Goal: Task Accomplishment & Management: Complete application form

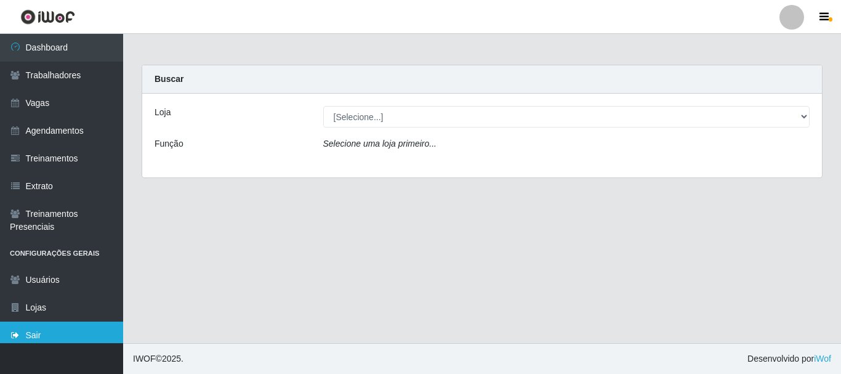
click at [66, 335] on link "Sair" at bounding box center [61, 335] width 123 height 28
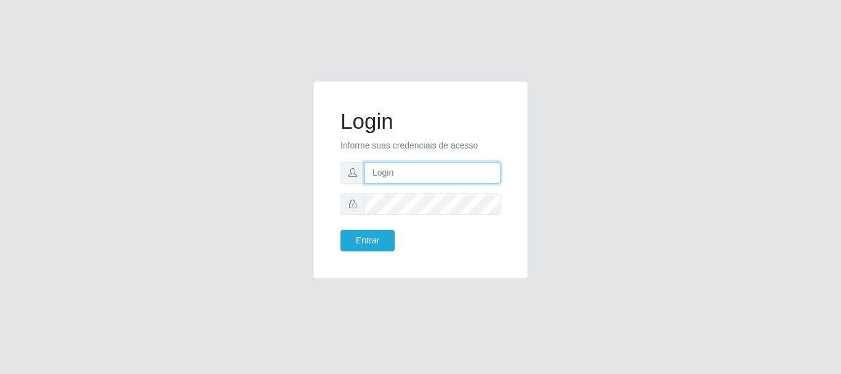
click at [404, 175] on input "text" at bounding box center [432, 173] width 136 height 22
type input "thiagol@bemais"
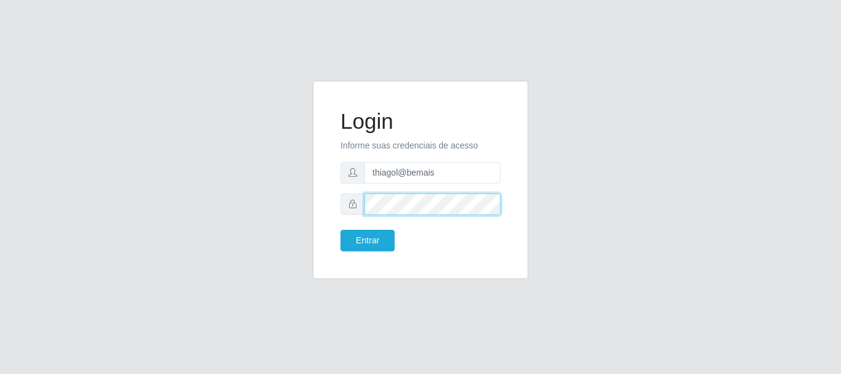
click at [340, 230] on button "Entrar" at bounding box center [367, 241] width 54 height 22
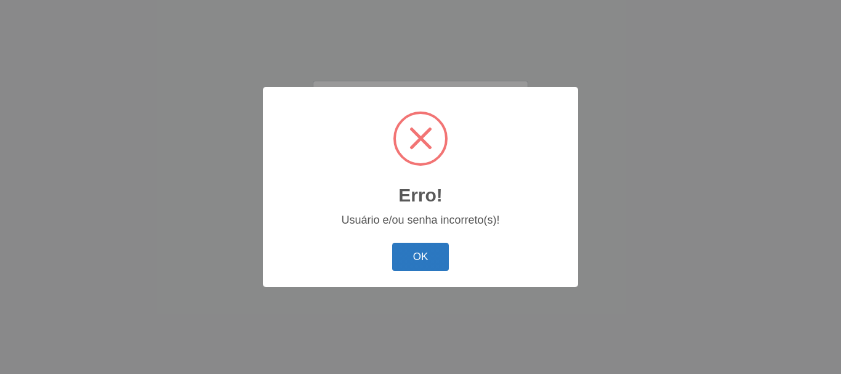
click at [429, 255] on button "OK" at bounding box center [420, 257] width 57 height 29
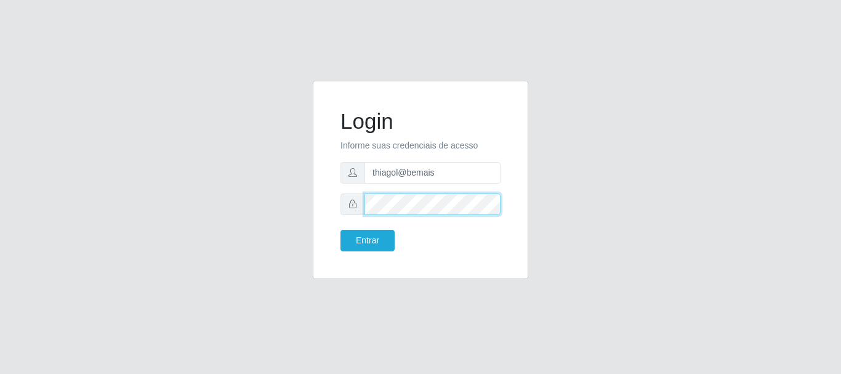
click at [0, 213] on div "Login Informe suas credenciais de acesso thiagol@bemais Entrar" at bounding box center [420, 187] width 841 height 374
click at [340, 230] on button "Entrar" at bounding box center [367, 241] width 54 height 22
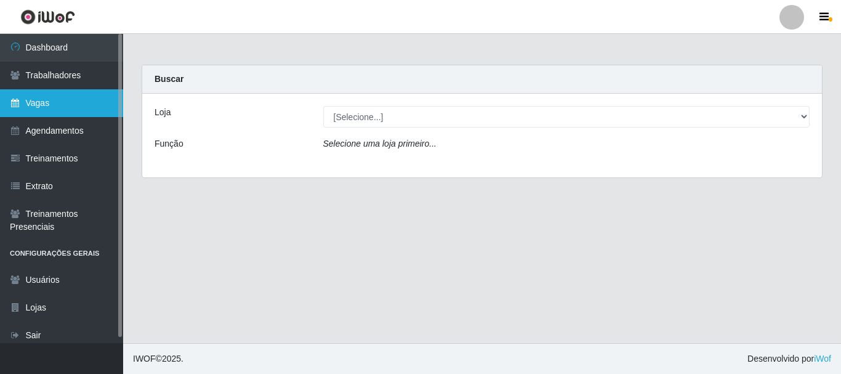
click at [60, 114] on link "Vagas" at bounding box center [61, 103] width 123 height 28
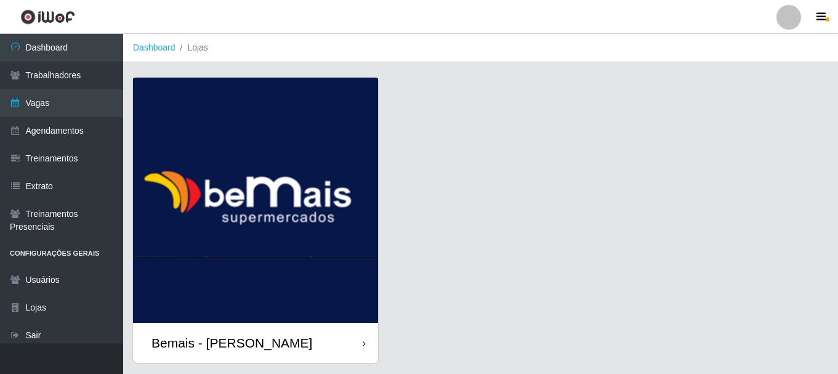
click at [319, 263] on img at bounding box center [255, 200] width 245 height 245
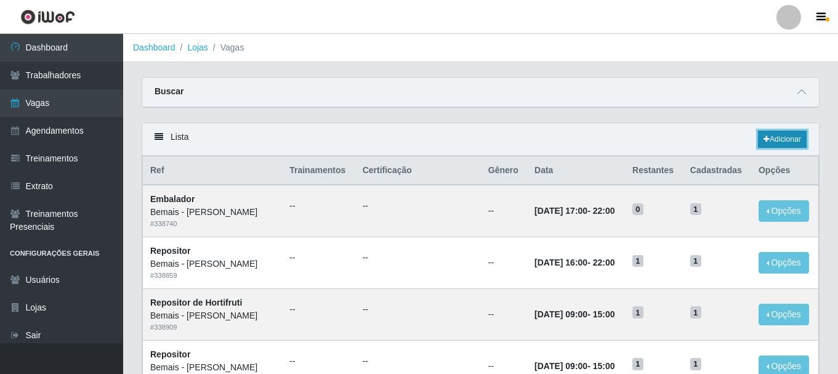
click at [784, 132] on link "Adicionar" at bounding box center [782, 139] width 49 height 17
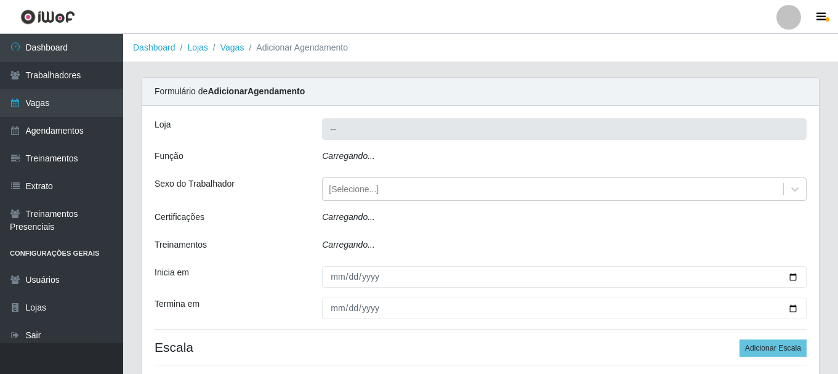
type input "Bemais - [PERSON_NAME]"
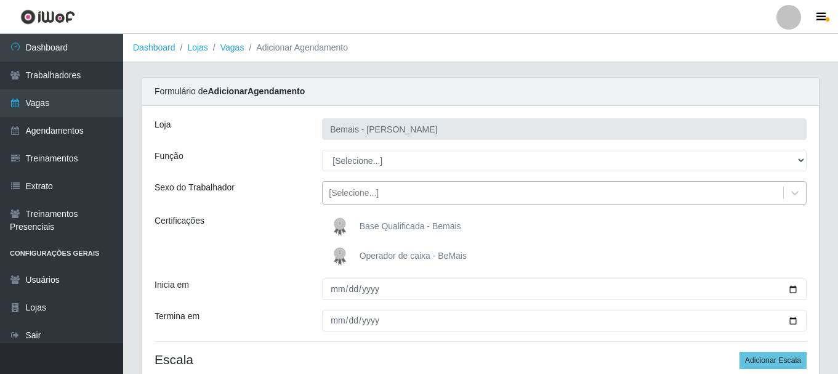
click at [404, 180] on div "[PERSON_NAME] Função [Selecione...] ASG ASG + ASG ++ Auxiliar de Depósito Auxil…" at bounding box center [480, 253] width 677 height 294
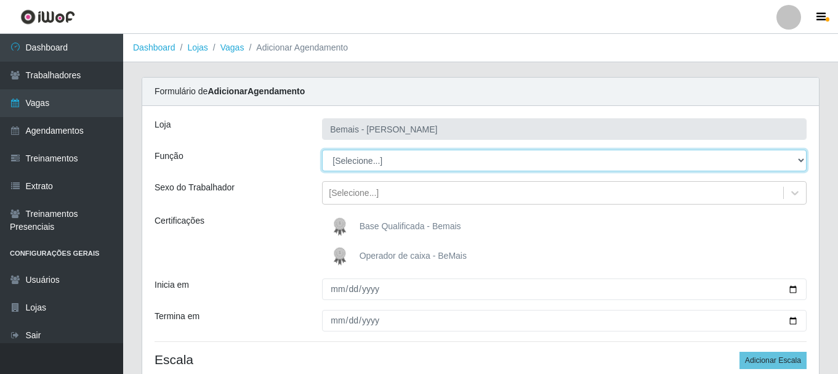
click at [411, 159] on select "[Selecione...] ASG ASG + ASG ++ Auxiliar de Depósito Auxiliar de Depósito + Aux…" at bounding box center [564, 161] width 484 height 22
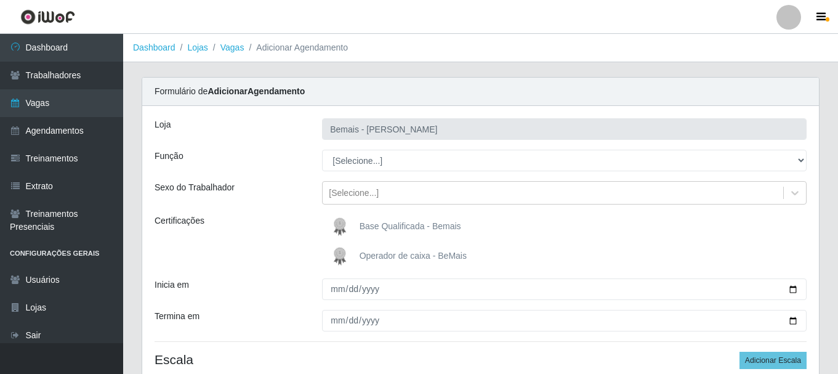
click at [391, 177] on div "[PERSON_NAME] Função [Selecione...] ASG ASG + ASG ++ Auxiliar de Depósito Auxil…" at bounding box center [480, 253] width 677 height 294
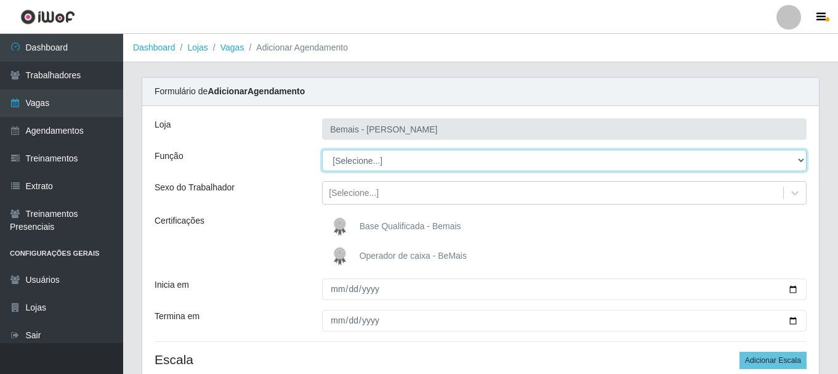
click at [390, 161] on select "[Selecione...] ASG ASG + ASG ++ Auxiliar de Depósito Auxiliar de Depósito + Aux…" at bounding box center [564, 161] width 484 height 22
select select "82"
click at [322, 150] on select "[Selecione...] ASG ASG + ASG ++ Auxiliar de Depósito Auxiliar de Depósito + Aux…" at bounding box center [564, 161] width 484 height 22
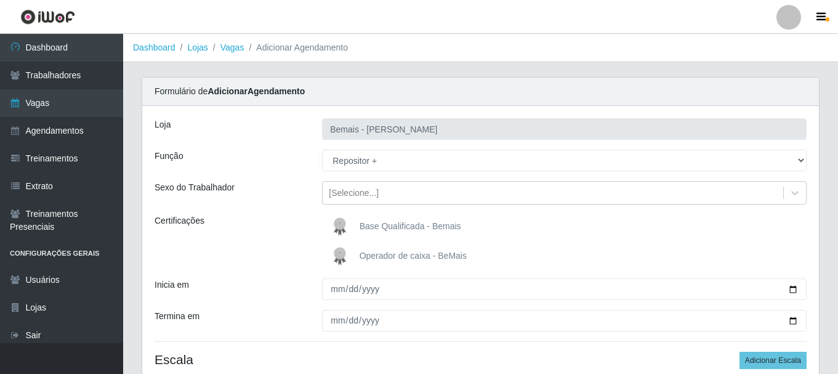
click at [356, 179] on div "[PERSON_NAME] Função [Selecione...] ASG ASG + ASG ++ Auxiliar de Depósito Auxil…" at bounding box center [480, 253] width 677 height 294
click at [362, 193] on div "[Selecione...]" at bounding box center [354, 193] width 50 height 13
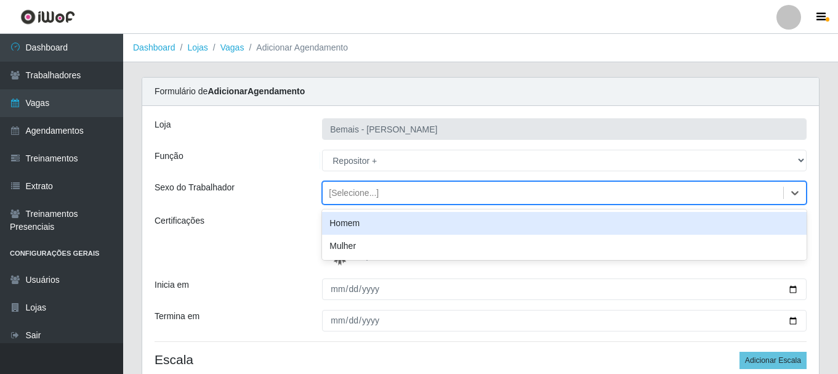
click at [353, 224] on div "Homem" at bounding box center [564, 223] width 484 height 23
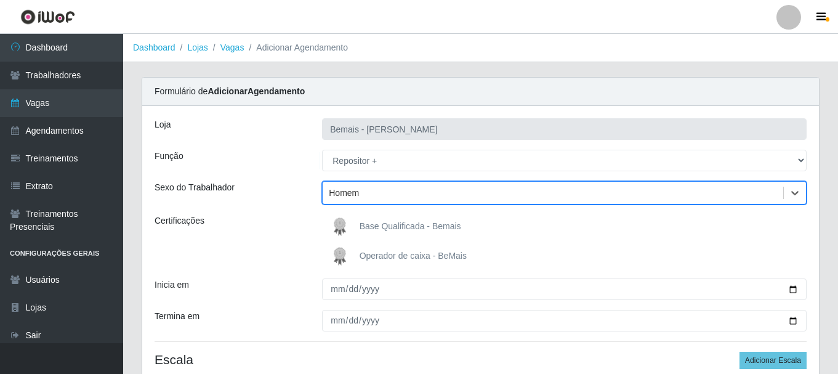
click at [347, 220] on img at bounding box center [342, 226] width 30 height 25
click at [0, 0] on input "Base Qualificada - Bemais" at bounding box center [0, 0] width 0 height 0
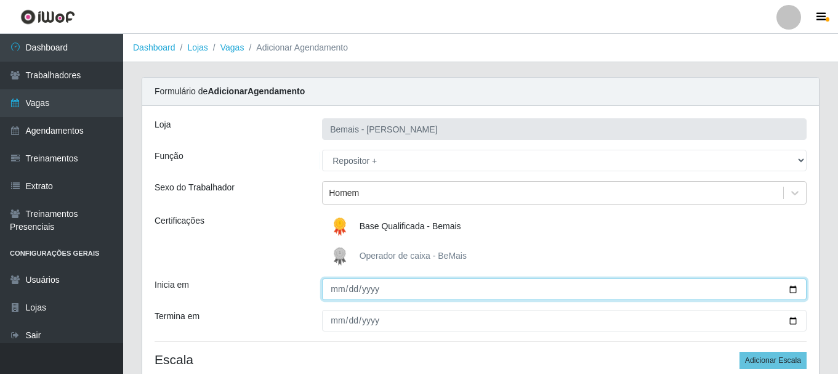
click at [365, 284] on input "Inicia em" at bounding box center [564, 289] width 484 height 22
click at [339, 287] on input "Inicia em" at bounding box center [564, 289] width 484 height 22
type input "[DATE]"
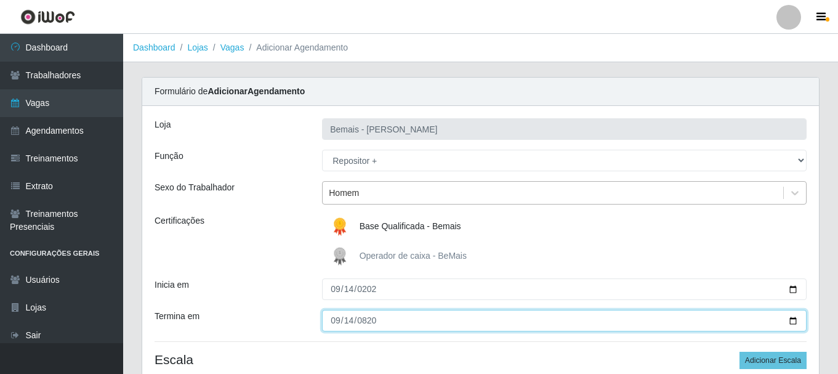
type input "8202-09-14"
type input "[DATE]"
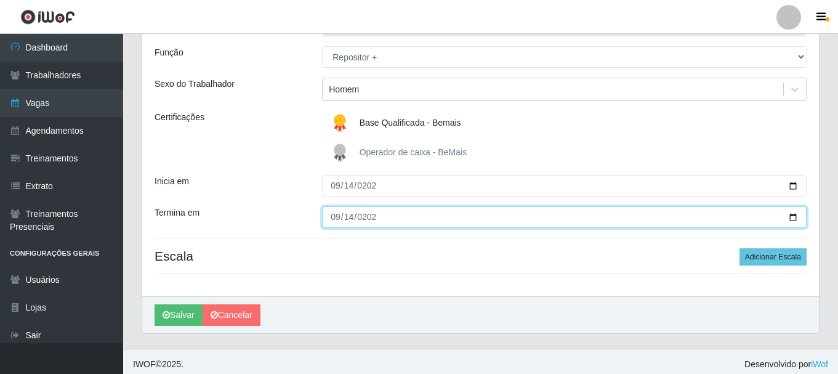
scroll to position [109, 0]
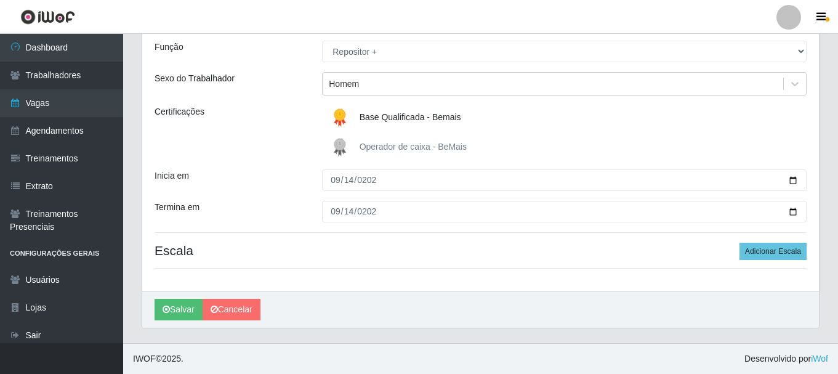
click at [781, 270] on div "[PERSON_NAME] Função [Selecione...] ASG ASG + ASG ++ Auxiliar de Depósito Auxil…" at bounding box center [480, 144] width 677 height 294
drag, startPoint x: 782, startPoint y: 262, endPoint x: 785, endPoint y: 254, distance: 9.2
click at [785, 254] on div "[PERSON_NAME] Função [Selecione...] ASG ASG + ASG ++ Auxiliar de Depósito Auxil…" at bounding box center [480, 144] width 677 height 294
click at [773, 252] on button "Adicionar Escala" at bounding box center [772, 251] width 67 height 17
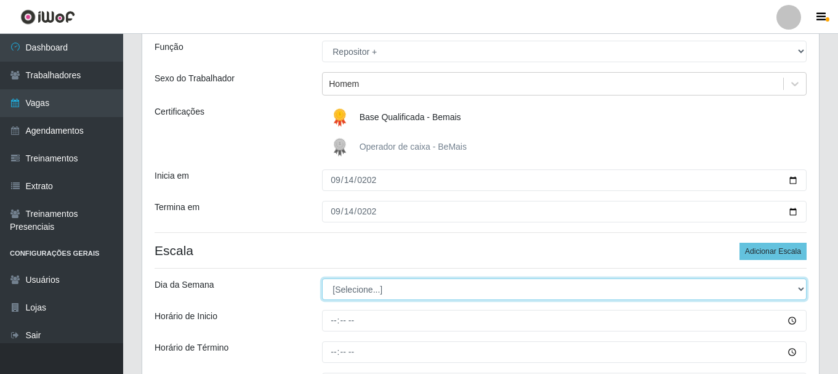
click at [377, 284] on select "[Selecione...] Segunda Terça Quarta Quinta Sexta Sábado Domingo" at bounding box center [564, 289] width 484 height 22
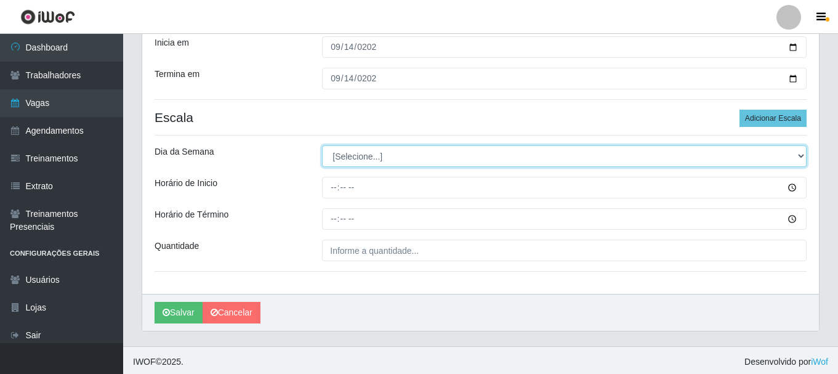
scroll to position [245, 0]
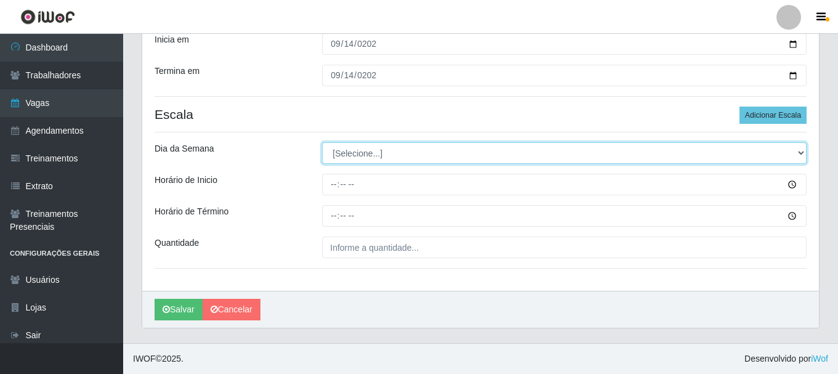
click at [399, 157] on select "[Selecione...] Segunda Terça Quarta Quinta Sexta Sábado Domingo" at bounding box center [564, 153] width 484 height 22
select select "0"
click at [322, 142] on select "[Selecione...] Segunda Terça Quarta Quinta Sexta Sábado Domingo" at bounding box center [564, 153] width 484 height 22
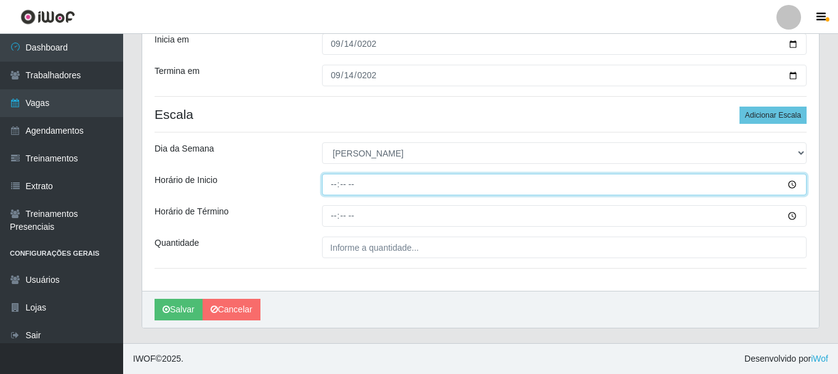
click at [336, 191] on input "Horário de Inicio" at bounding box center [564, 185] width 484 height 22
type input "15:00"
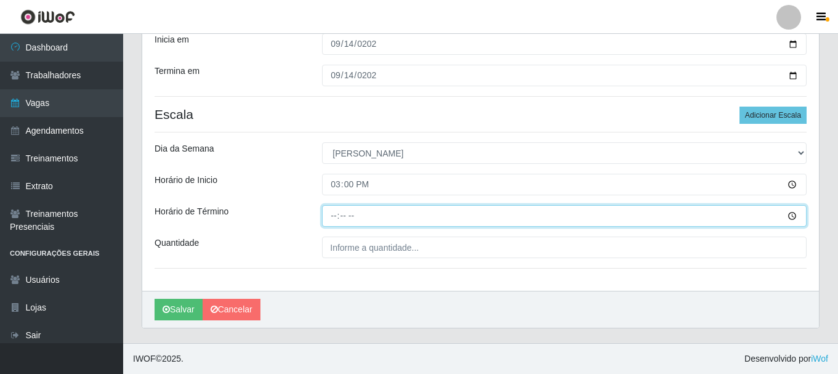
type input "21:00"
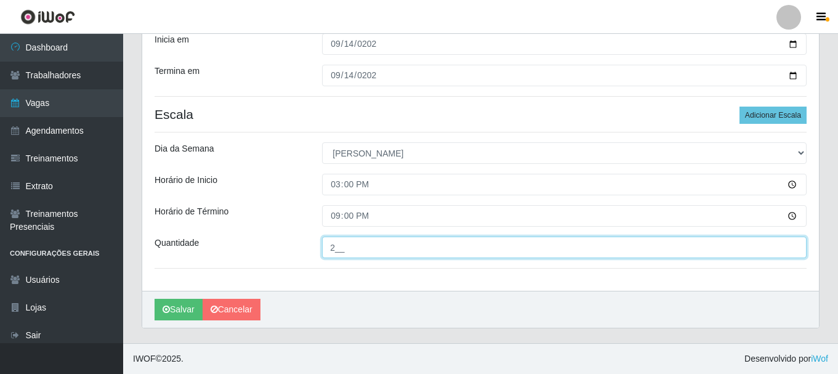
type input "2__"
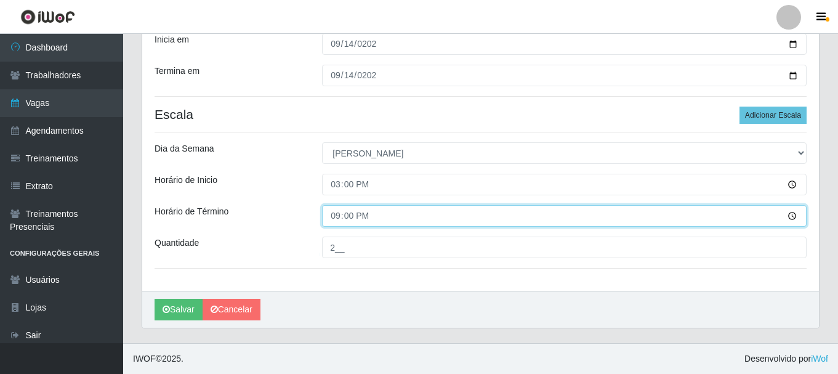
click at [346, 220] on input "21:00" at bounding box center [564, 216] width 484 height 22
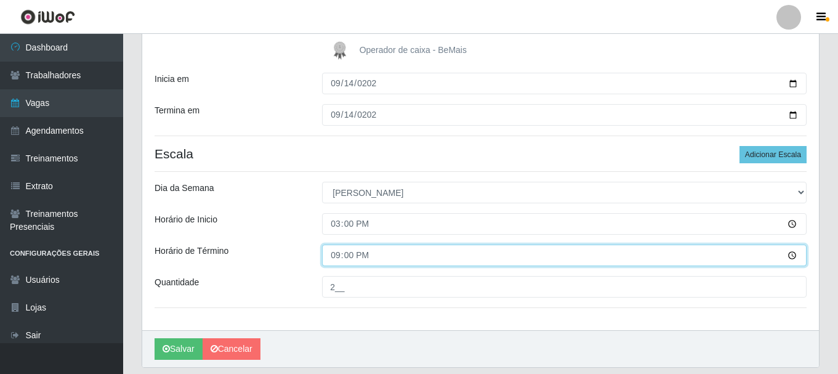
scroll to position [0, 0]
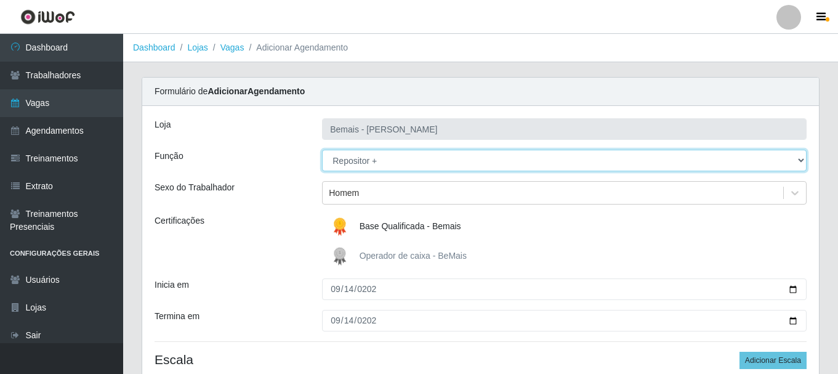
click at [388, 167] on select "[Selecione...] ASG ASG + ASG ++ Auxiliar de Depósito Auxiliar de Depósito + Aux…" at bounding box center [564, 161] width 484 height 22
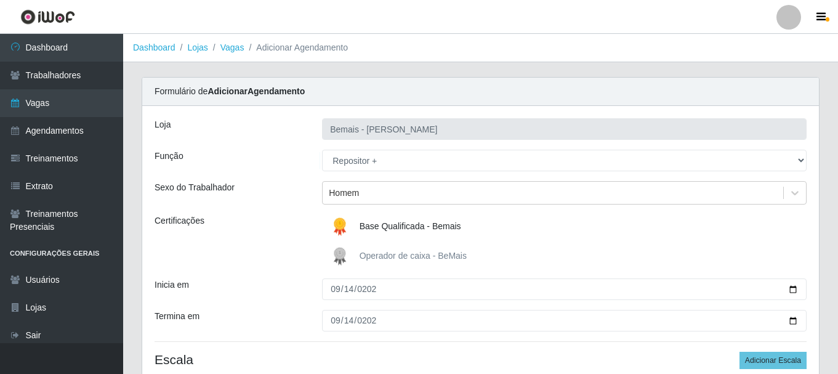
click at [384, 147] on div "[PERSON_NAME] Função [Selecione...] ASG ASG + ASG ++ Auxiliar de Depósito Auxil…" at bounding box center [480, 321] width 677 height 430
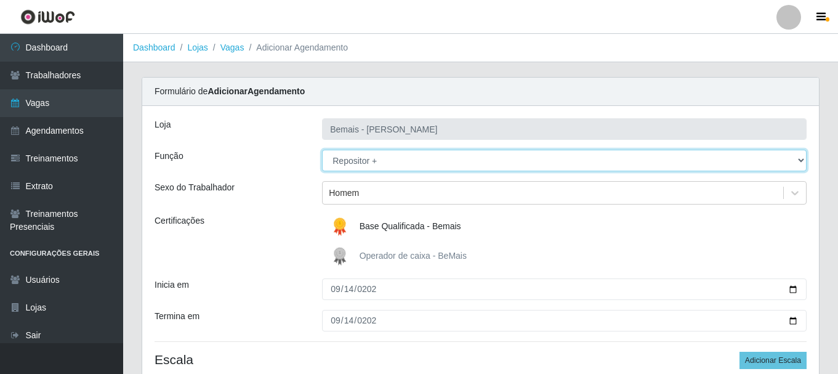
click at [382, 166] on select "[Selecione...] ASG ASG + ASG ++ Auxiliar de Depósito Auxiliar de Depósito + Aux…" at bounding box center [564, 161] width 484 height 22
select select "108"
click at [322, 150] on select "[Selecione...] ASG ASG + ASG ++ Auxiliar de Depósito Auxiliar de Depósito + Aux…" at bounding box center [564, 161] width 484 height 22
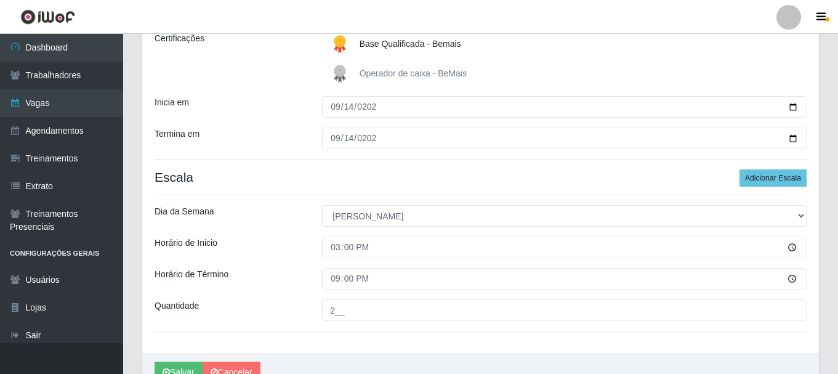
scroll to position [245, 0]
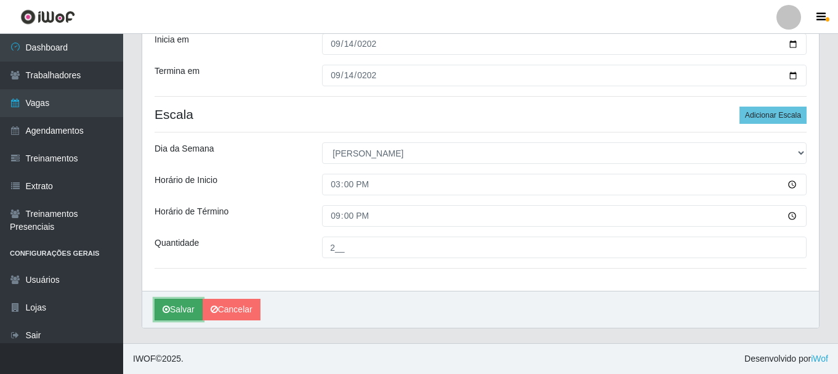
click at [179, 304] on button "Salvar" at bounding box center [179, 310] width 48 height 22
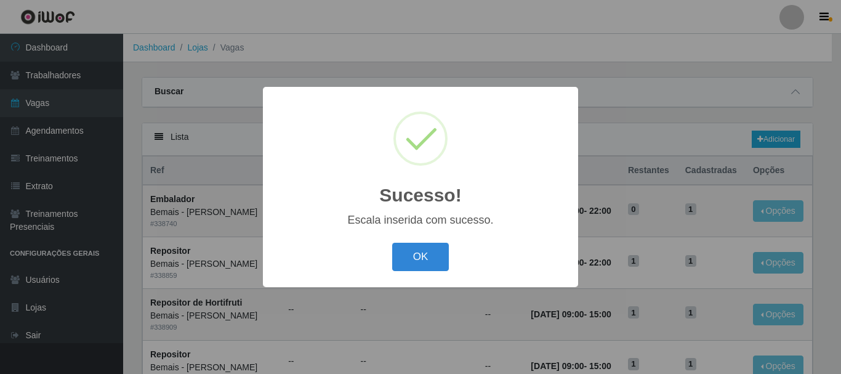
click at [432, 281] on div "Sucesso! × Escala inserida com sucesso. OK Cancel" at bounding box center [420, 186] width 315 height 199
click at [444, 260] on button "OK" at bounding box center [420, 257] width 57 height 29
